Goal: Task Accomplishment & Management: Manage account settings

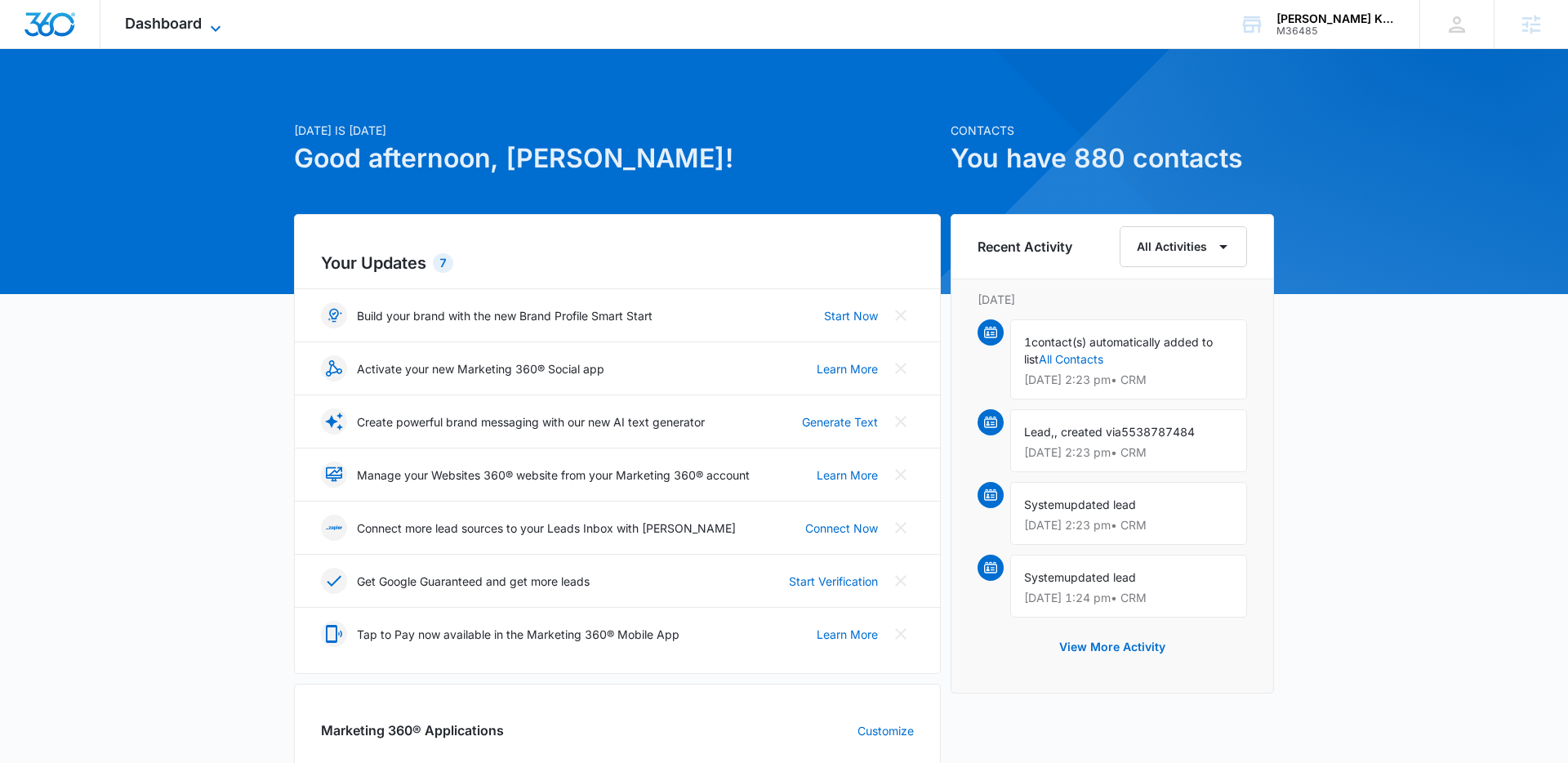
click at [206, 25] on icon at bounding box center [216, 29] width 20 height 20
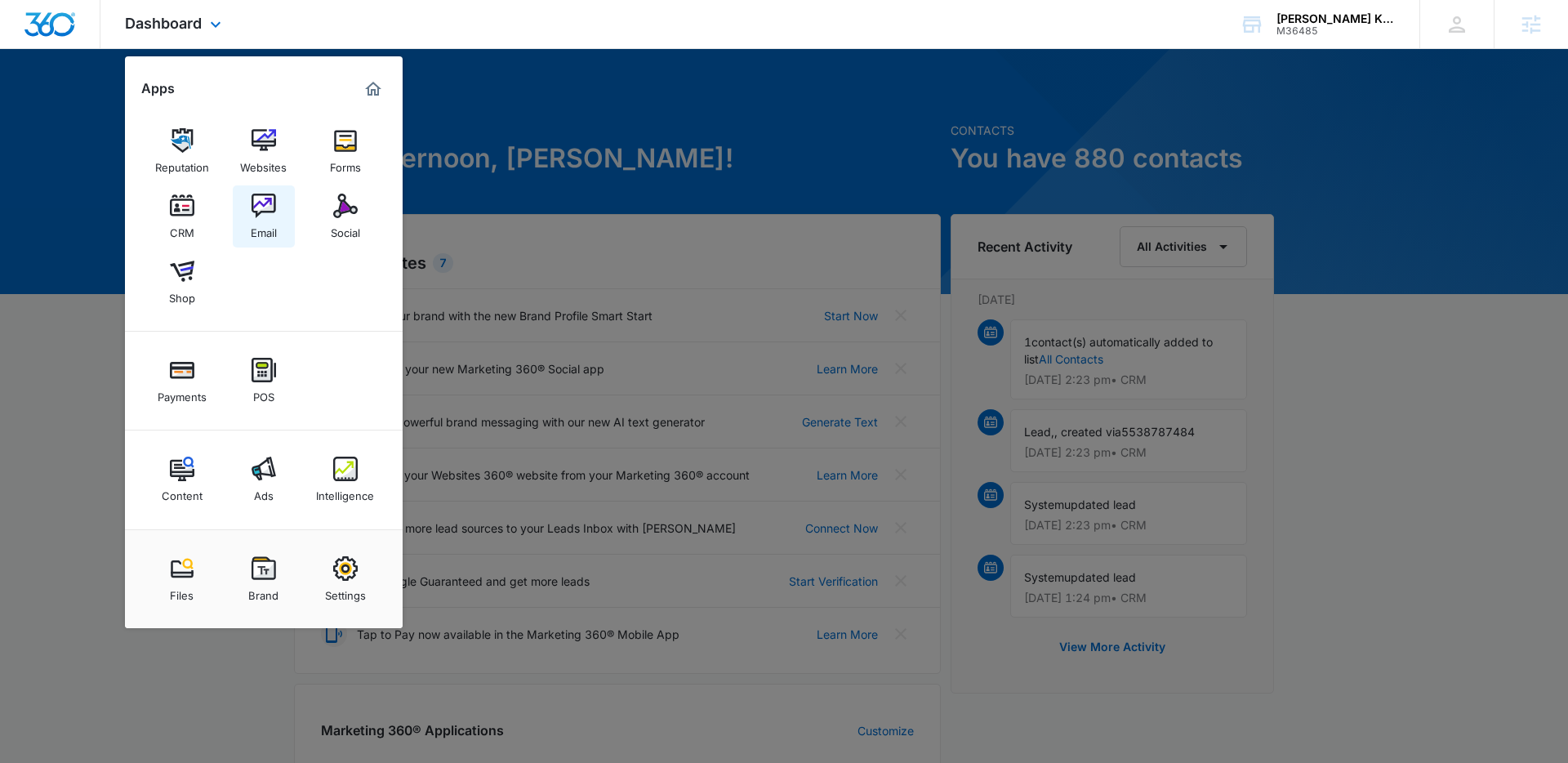
click at [254, 217] on img at bounding box center [263, 205] width 24 height 24
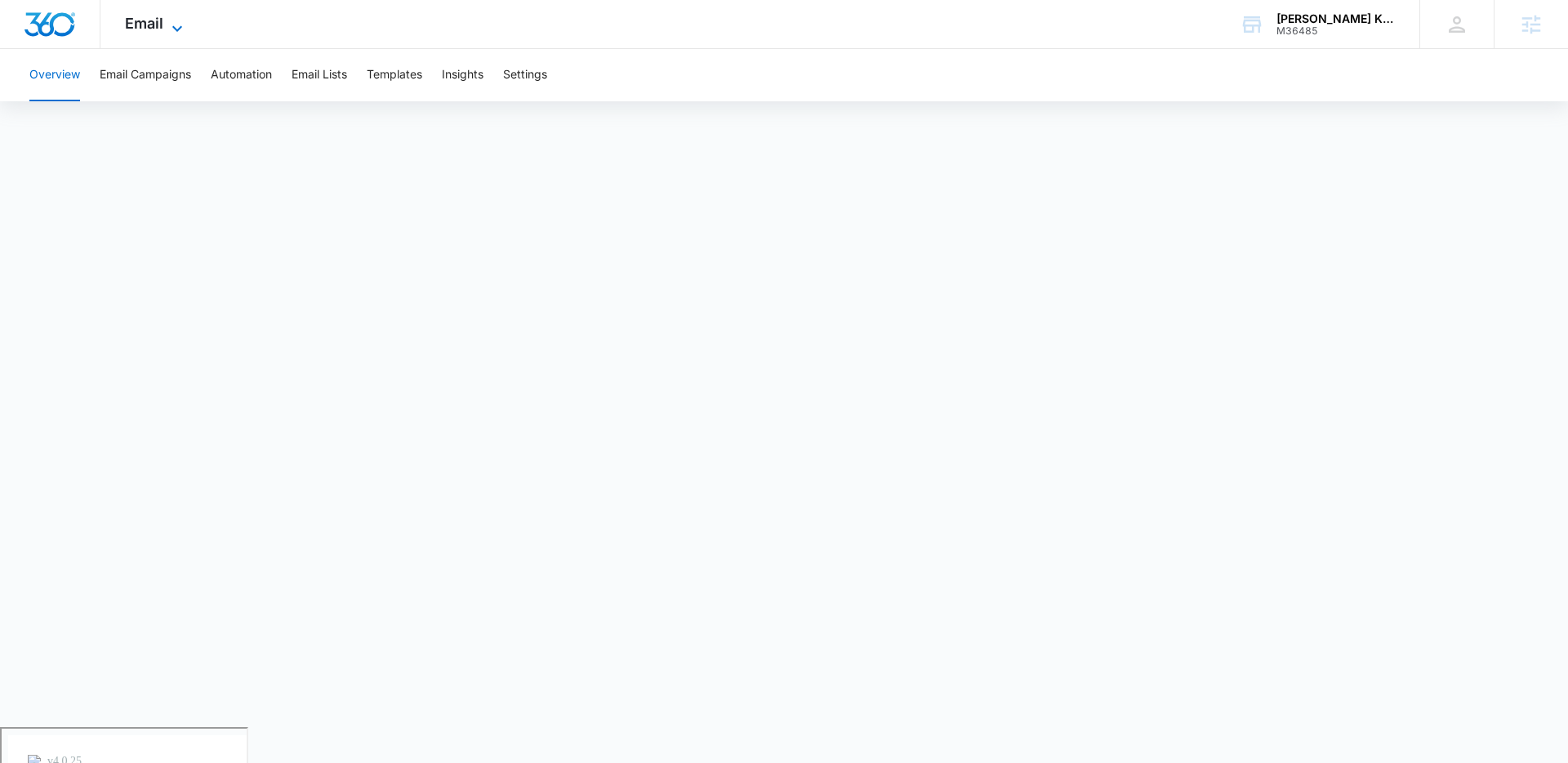
click at [172, 32] on icon at bounding box center [178, 29] width 20 height 20
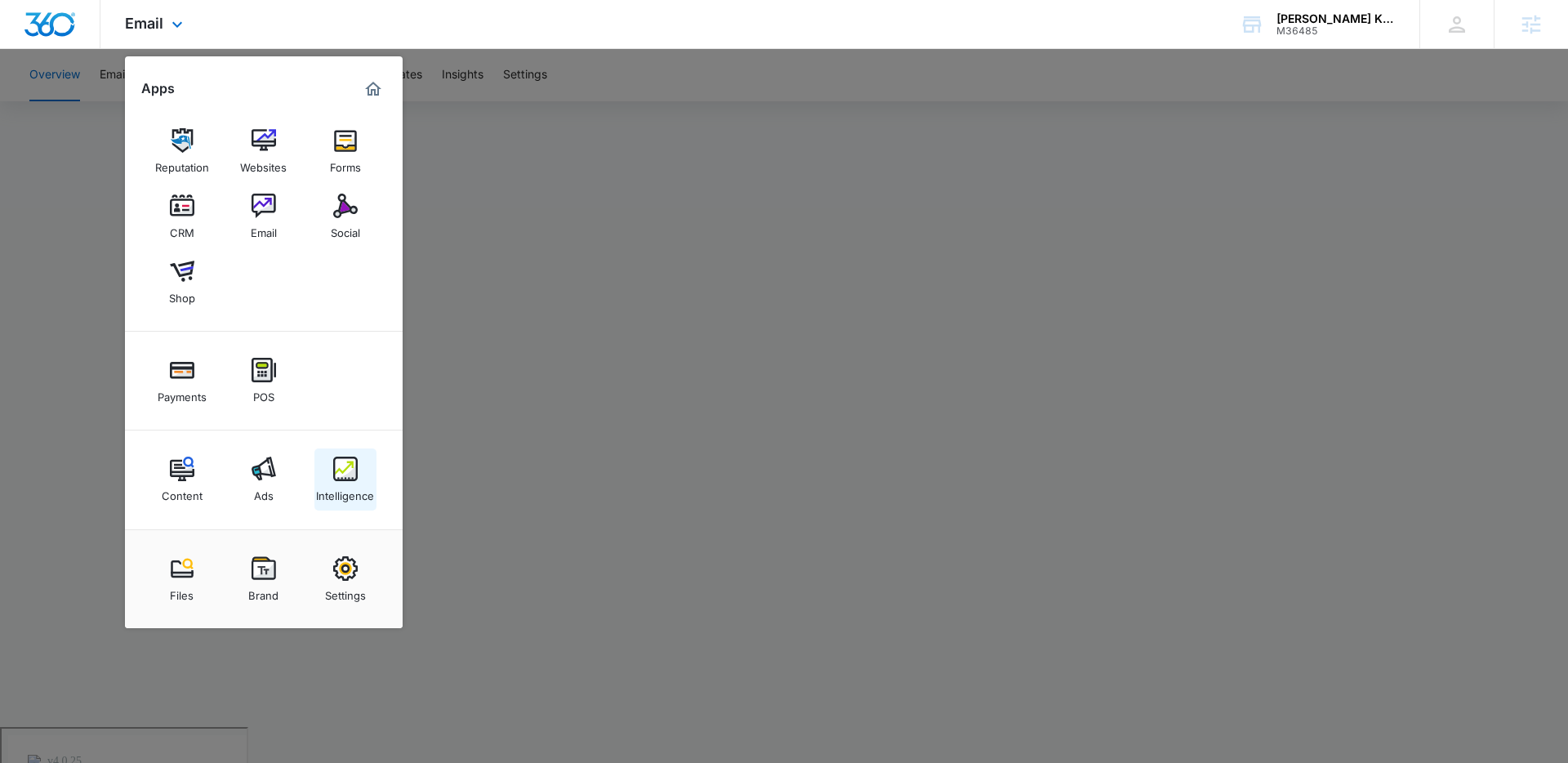
click at [340, 457] on img at bounding box center [345, 468] width 24 height 24
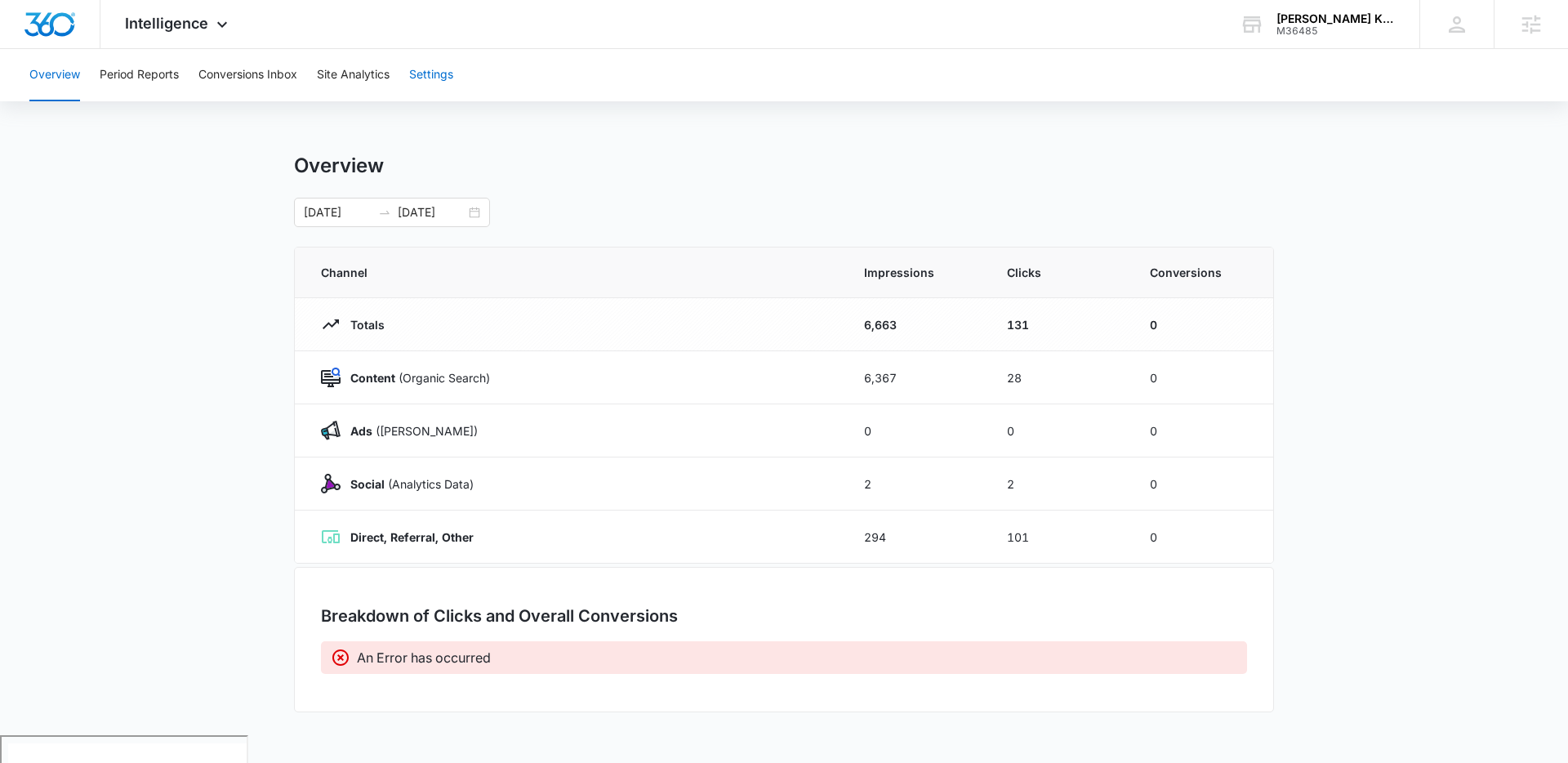
click at [442, 76] on button "Settings" at bounding box center [430, 75] width 44 height 53
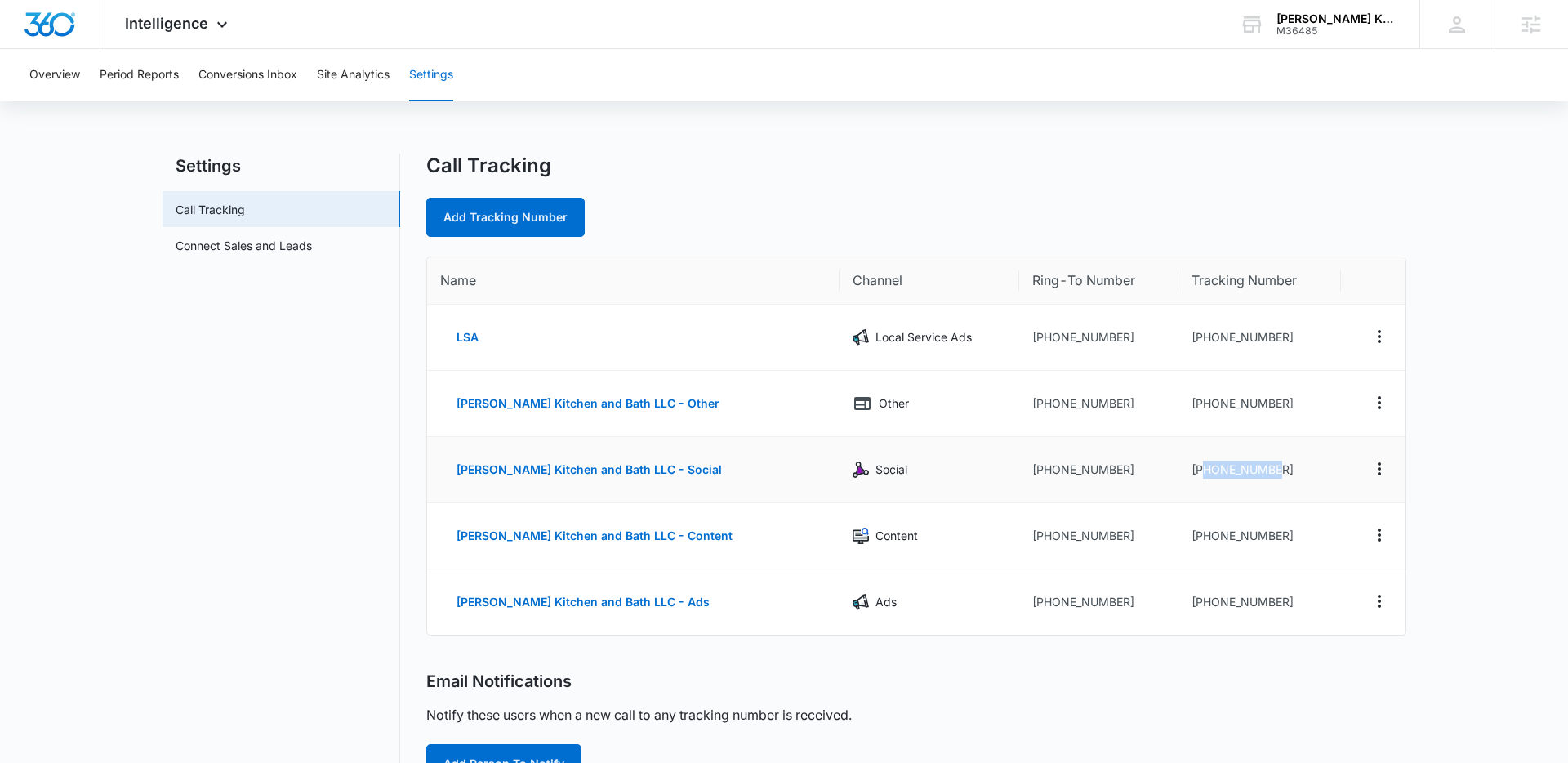
drag, startPoint x: 1261, startPoint y: 468, endPoint x: 1186, endPoint y: 472, distance: 75.1
click at [1183, 473] on td "[PHONE_NUMBER]" at bounding box center [1260, 470] width 163 height 66
